Goal: Task Accomplishment & Management: Complete application form

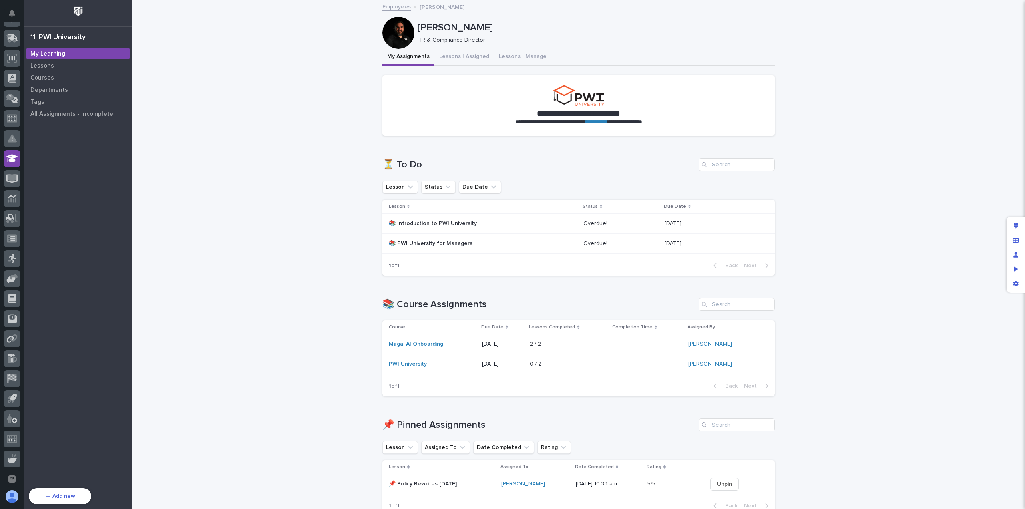
scroll to position [92, 0]
click at [478, 221] on p "📚 Introduction to PWI University" at bounding box center [459, 223] width 140 height 7
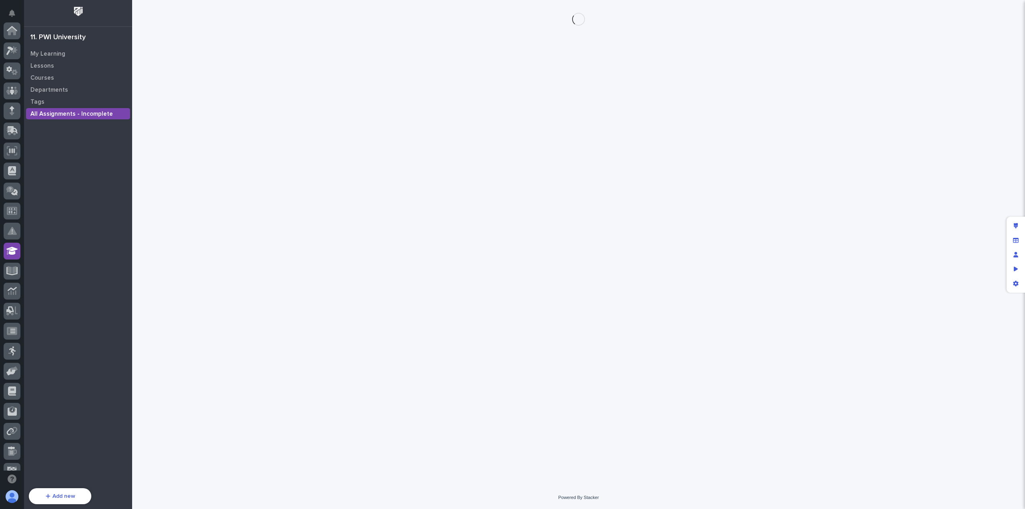
scroll to position [92, 0]
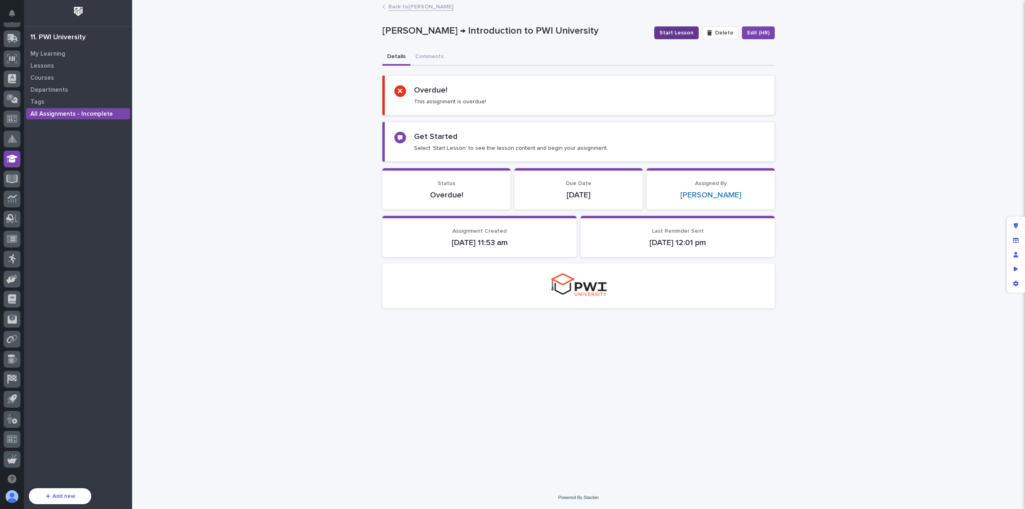
click at [679, 35] on span "Start Lesson" at bounding box center [677, 33] width 34 height 8
click at [680, 32] on span "Start Lesson" at bounding box center [677, 33] width 34 height 8
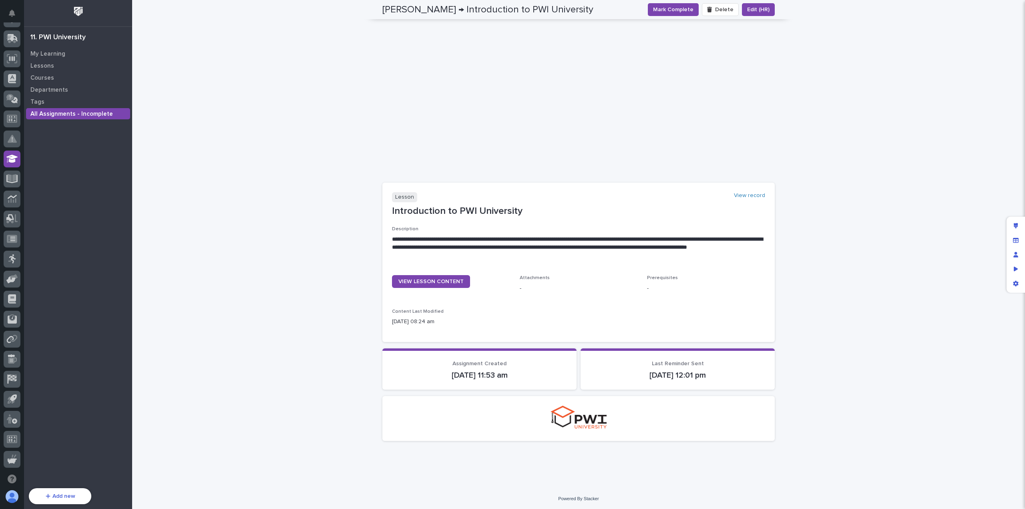
scroll to position [219, 0]
click at [674, 8] on span "Mark Complete" at bounding box center [673, 10] width 40 height 8
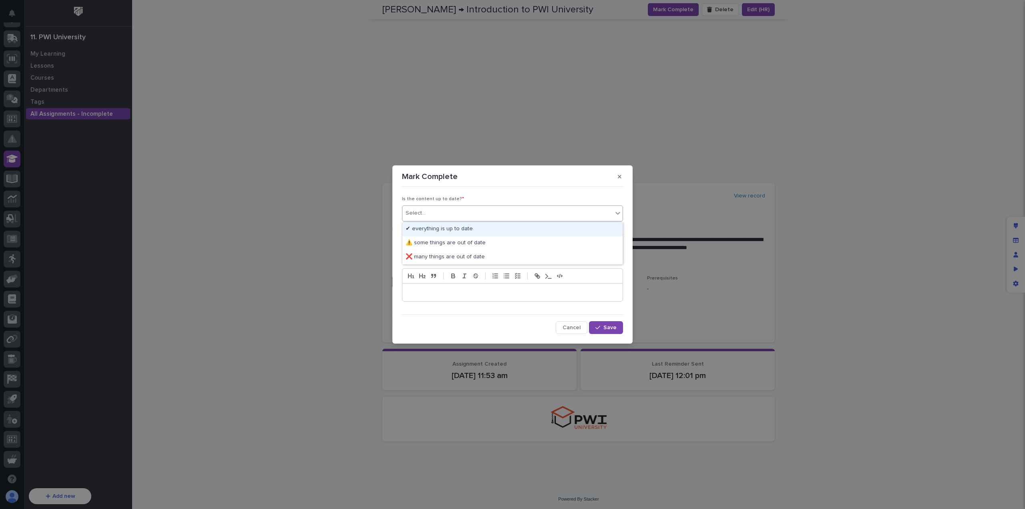
click at [438, 213] on div "Select..." at bounding box center [507, 213] width 210 height 13
drag, startPoint x: 501, startPoint y: 236, endPoint x: 493, endPoint y: 228, distance: 11.3
click at [493, 228] on div "✔ everything is up to date" at bounding box center [512, 229] width 220 height 14
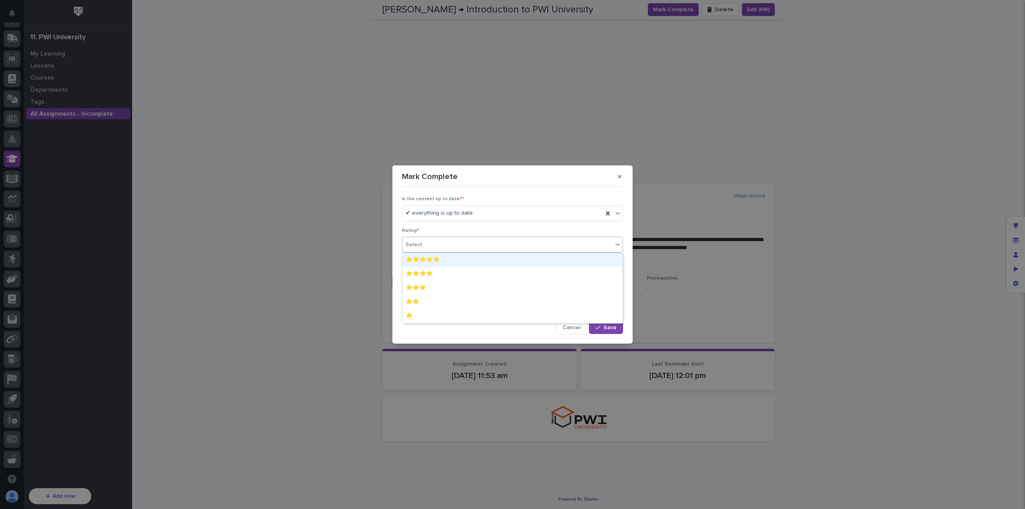
click at [452, 246] on div "Select..." at bounding box center [507, 244] width 210 height 13
drag, startPoint x: 441, startPoint y: 266, endPoint x: 441, endPoint y: 271, distance: 4.4
click at [441, 271] on div "⭐⭐⭐⭐" at bounding box center [512, 274] width 220 height 14
click at [452, 292] on p at bounding box center [512, 292] width 208 height 8
click at [615, 330] on span "Save" at bounding box center [609, 327] width 13 height 6
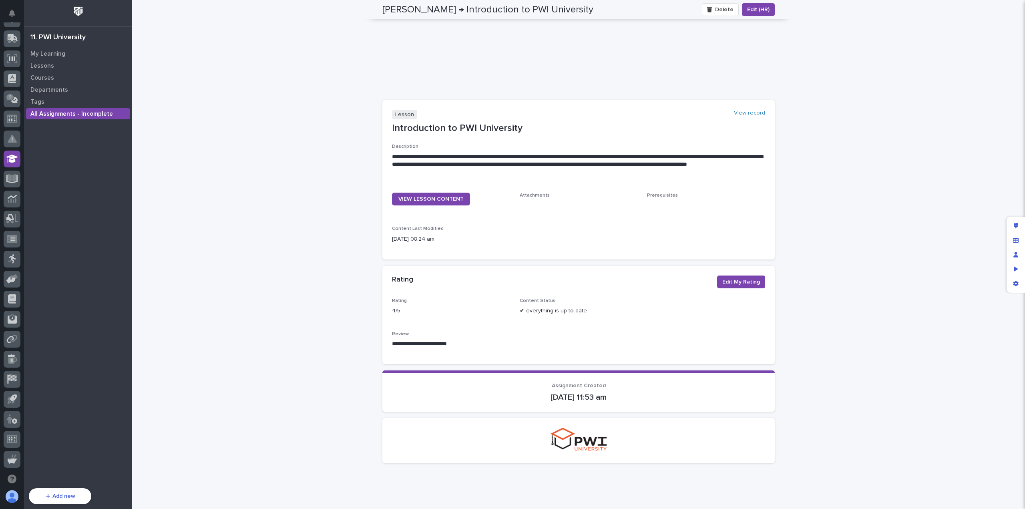
scroll to position [249, 0]
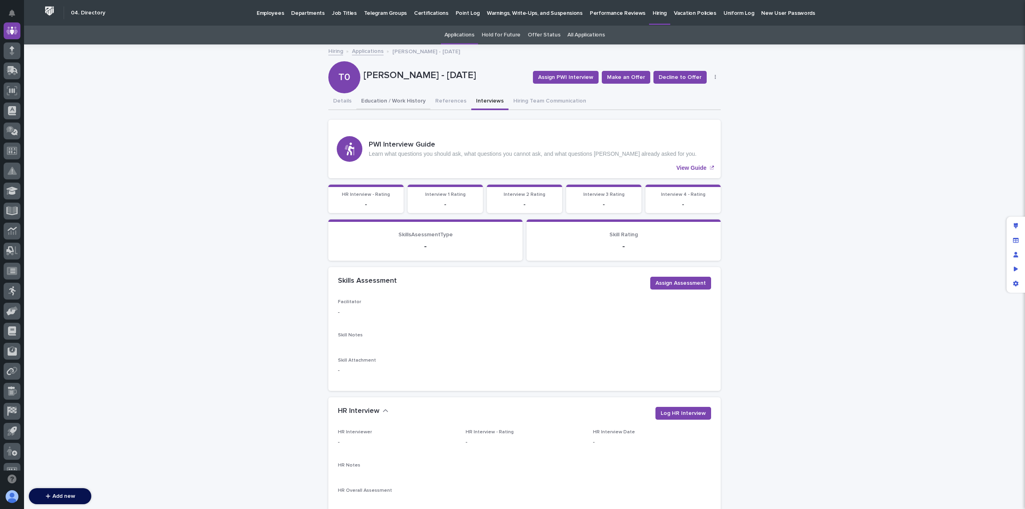
click at [386, 105] on button "Education / Work History" at bounding box center [393, 101] width 74 height 17
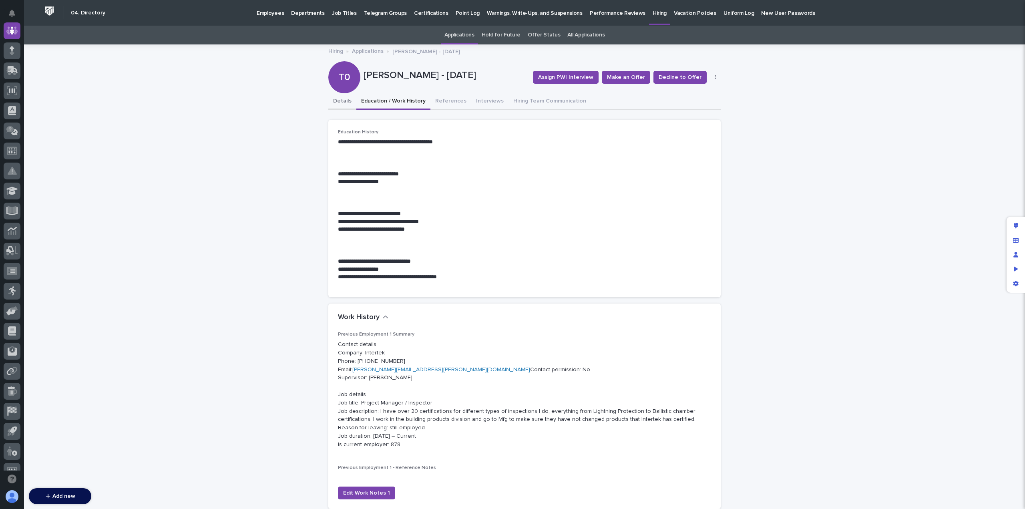
click at [334, 103] on button "Details" at bounding box center [342, 101] width 28 height 17
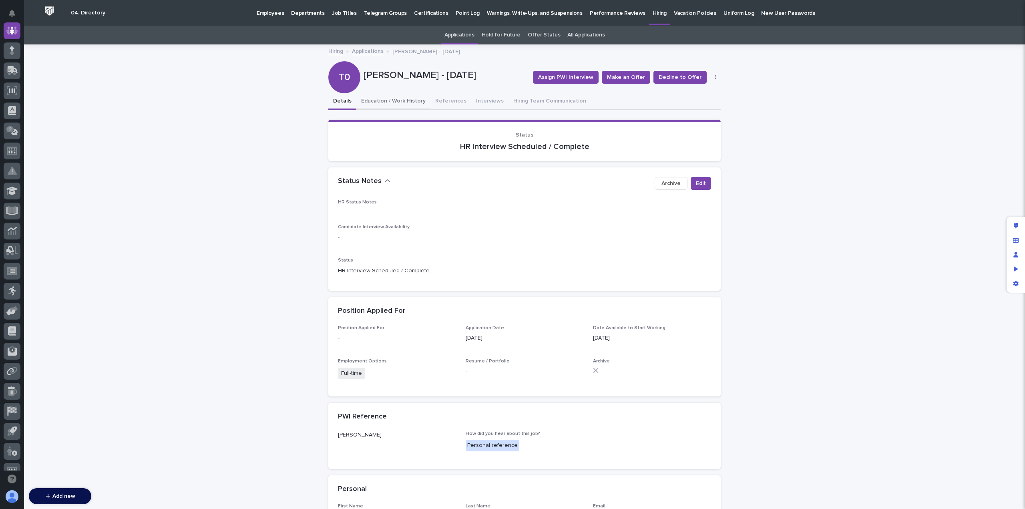
click at [383, 104] on button "Education / Work History" at bounding box center [393, 101] width 74 height 17
